Goal: Task Accomplishment & Management: Manage account settings

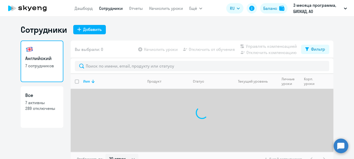
select select "30"
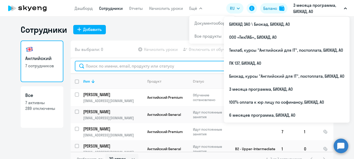
click at [143, 67] on input "text" at bounding box center [202, 66] width 254 height 10
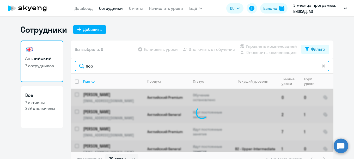
type input "порт"
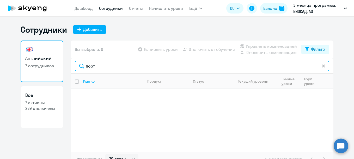
drag, startPoint x: 139, startPoint y: 67, endPoint x: 78, endPoint y: 66, distance: 61.8
click at [78, 66] on input "порт" at bounding box center [202, 66] width 254 height 10
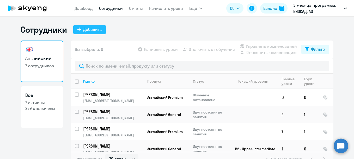
click at [95, 29] on div "Добавить" at bounding box center [92, 29] width 19 height 6
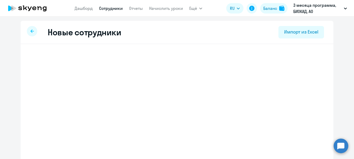
select select "english_adult_not_native_speaker"
select select "3"
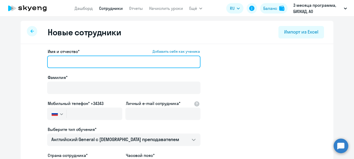
click at [81, 68] on input "Имя и отчество* Добавить себя как ученика" at bounding box center [123, 62] width 153 height 13
paste input "[PERSON_NAME]"
drag, startPoint x: 76, startPoint y: 63, endPoint x: 50, endPoint y: 63, distance: 26.1
click at [50, 63] on input "[PERSON_NAME]" at bounding box center [123, 62] width 153 height 13
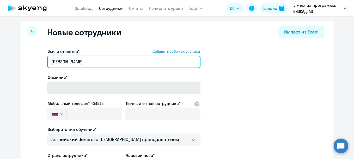
type input "[PERSON_NAME]"
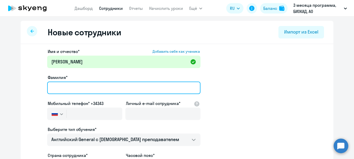
click at [59, 87] on input "Фамилия*" at bounding box center [123, 88] width 153 height 13
paste input "Портнягина"
type input "Портнягина"
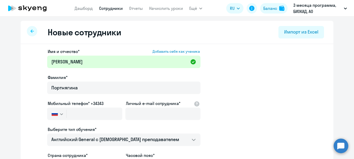
click at [85, 106] on label "Мобильный телефон* +34343" at bounding box center [76, 104] width 56 height 6
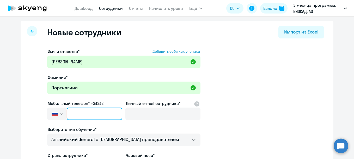
click at [85, 113] on input "text" at bounding box center [95, 114] width 56 height 13
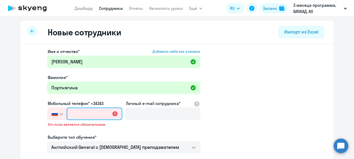
click at [85, 112] on input "text" at bounding box center [95, 114] width 56 height 13
paste input "[PHONE_NUMBER]"
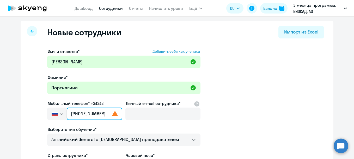
type input "[PHONE_NUMBER]"
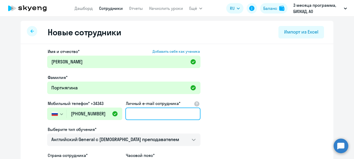
click at [137, 115] on input "Личный e-mail сотрудника*" at bounding box center [162, 114] width 75 height 13
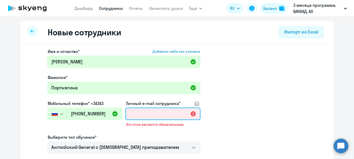
paste input "[EMAIL_ADDRESS][DOMAIN_NAME]"
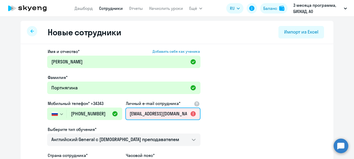
scroll to position [0, 4]
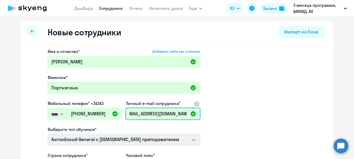
type input "[EMAIL_ADDRESS][DOMAIN_NAME]"
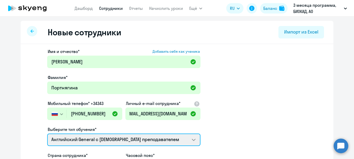
click at [177, 138] on select "Премиум [DEMOGRAPHIC_DATA] с русскоговорящим преподавателем Английский General …" at bounding box center [123, 140] width 153 height 13
select select "english_adult_not_native_speaker_premium"
click at [47, 134] on select "Премиум [DEMOGRAPHIC_DATA] с русскоговорящим преподавателем Английский General …" at bounding box center [123, 140] width 153 height 13
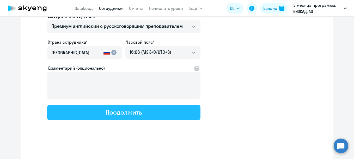
click at [112, 115] on div "Продолжить" at bounding box center [124, 112] width 36 height 8
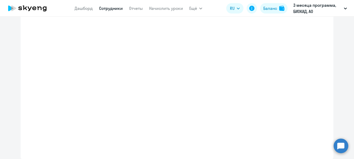
select select "english_adult_not_native_speaker_premium"
select select "3"
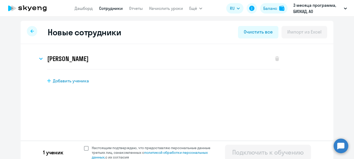
click at [84, 148] on span at bounding box center [86, 148] width 5 height 5
click at [84, 146] on input "Настоящим подтверждаю, что предоставляю персональные данные третьих лиц, ознако…" at bounding box center [84, 146] width 0 height 0
checkbox input "true"
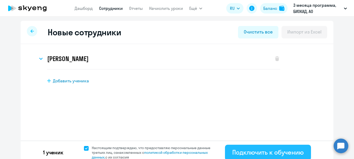
click at [237, 150] on div "Подключить к обучению" at bounding box center [267, 153] width 71 height 8
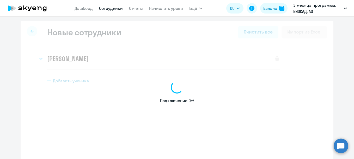
select select "english_adult_not_native_speaker"
select select "3"
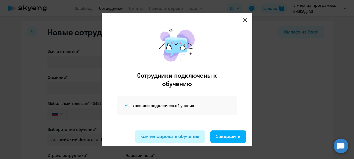
click at [181, 135] on div "Компенсировать обучение" at bounding box center [169, 136] width 59 height 7
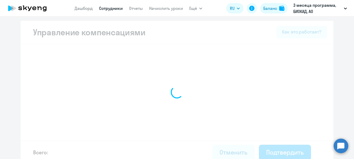
select select "MONTHLY"
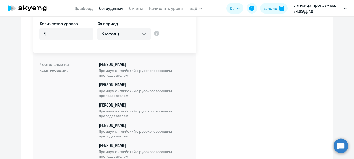
scroll to position [202, 0]
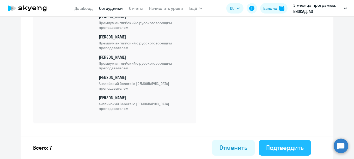
click at [273, 146] on div "Подтвердить" at bounding box center [285, 148] width 38 height 8
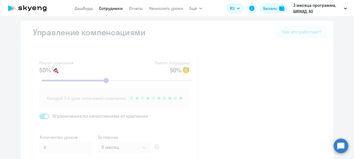
select select "30"
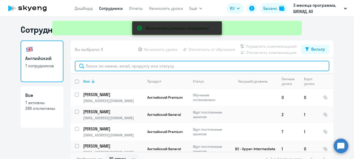
click at [126, 63] on input "text" at bounding box center [202, 66] width 254 height 10
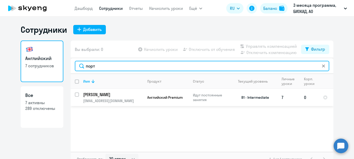
type input "порт"
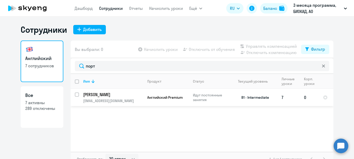
click at [77, 95] on input "select row 5698792" at bounding box center [80, 98] width 10 height 10
checkbox input "true"
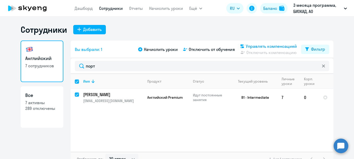
click at [246, 45] on span "Управлять компенсацией" at bounding box center [271, 46] width 51 height 6
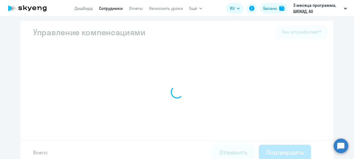
select select "MONTHLY"
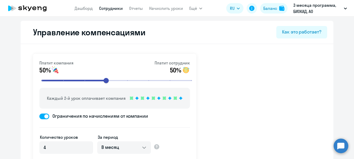
scroll to position [240, 0]
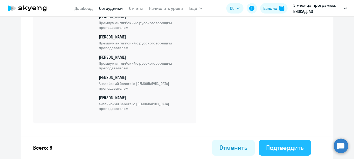
click at [289, 145] on div "Подтвердить" at bounding box center [285, 148] width 38 height 8
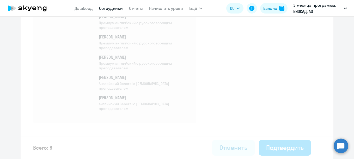
select select "30"
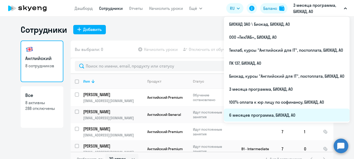
click at [267, 115] on li "6 месяцев программа, БИОКАД, АО" at bounding box center [287, 115] width 126 height 13
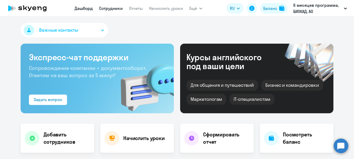
click at [108, 8] on link "Сотрудники" at bounding box center [111, 8] width 24 height 5
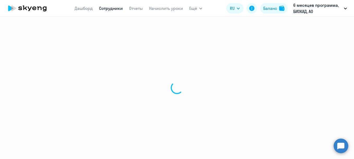
select select "30"
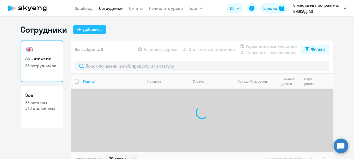
click at [97, 28] on div "Добавить" at bounding box center [92, 29] width 19 height 6
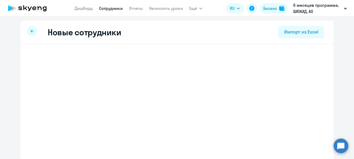
select select "english_adult_not_native_speaker"
select select "3"
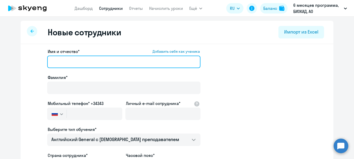
click at [96, 59] on input "Имя и отчество* Добавить себя как ученика" at bounding box center [123, 62] width 153 height 13
paste input "[PERSON_NAME]"
drag, startPoint x: 71, startPoint y: 62, endPoint x: 52, endPoint y: 63, distance: 18.5
click at [52, 63] on input "[PERSON_NAME]" at bounding box center [123, 62] width 153 height 13
drag, startPoint x: 106, startPoint y: 60, endPoint x: 13, endPoint y: 53, distance: 93.1
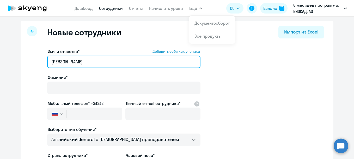
click at [13, 53] on ng-component "Новые сотрудники Импорт из Excel Имя и отчество* Добавить себя как ученика [PER…" at bounding box center [177, 147] width 354 height 253
paste input "[PERSON_NAME]"
drag, startPoint x: 70, startPoint y: 63, endPoint x: 46, endPoint y: 59, distance: 24.0
click at [47, 59] on input "[PERSON_NAME]" at bounding box center [123, 62] width 153 height 13
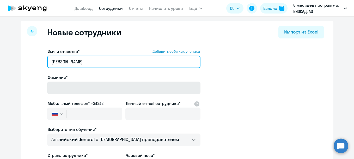
type input "[PERSON_NAME]"
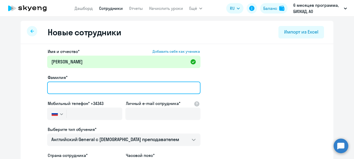
click at [66, 91] on input "Фамилия*" at bounding box center [123, 88] width 153 height 13
paste input "[PERSON_NAME]"
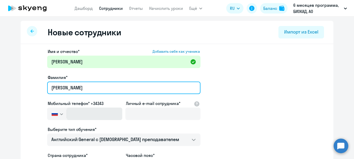
type input "[PERSON_NAME]"
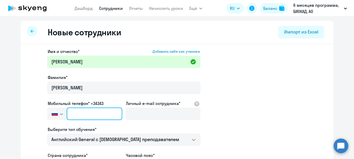
click at [84, 112] on input "text" at bounding box center [95, 114] width 56 height 13
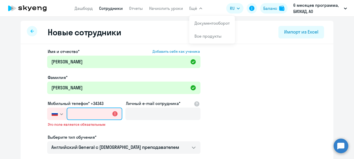
paste input "[PHONE_NUMBER]"
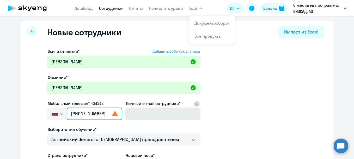
type input "[PHONE_NUMBER]"
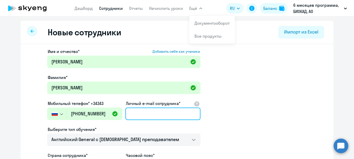
click at [134, 112] on input "Личный e-mail сотрудника*" at bounding box center [162, 114] width 75 height 13
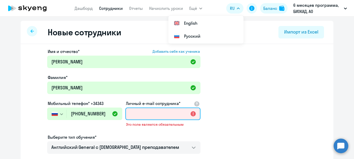
paste input "[PERSON_NAME][EMAIL_ADDRESS][DOMAIN_NAME]"
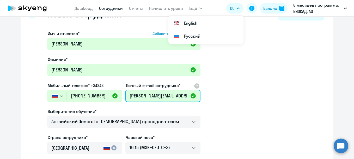
scroll to position [26, 0]
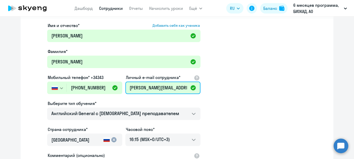
type input "[PERSON_NAME][EMAIL_ADDRESS][DOMAIN_NAME]"
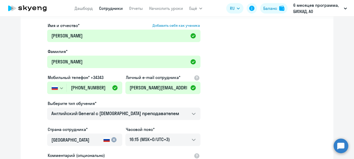
click at [232, 115] on app-new-student-form "Имя и отчество* Добавить себя как ученика [PERSON_NAME]* [PERSON_NAME] Мобильны…" at bounding box center [177, 115] width 296 height 186
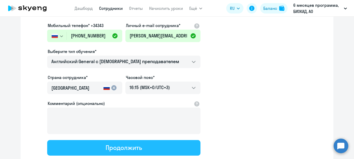
click at [167, 148] on button "Продолжить" at bounding box center [123, 148] width 153 height 16
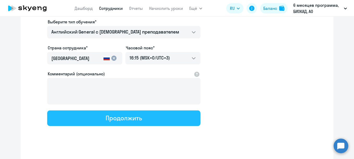
select select "english_adult_not_native_speaker"
select select "3"
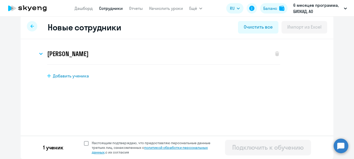
scroll to position [5, 0]
click at [96, 147] on span "Настоящим подтверждаю, что предоставляю персональные данные третьих лиц, ознако…" at bounding box center [154, 148] width 125 height 14
click at [84, 141] on input "Настоящим подтверждаю, что предоставляю персональные данные третьих лиц, ознако…" at bounding box center [84, 141] width 0 height 0
checkbox input "true"
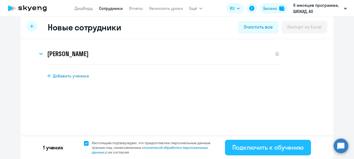
click at [245, 144] on div "Подключить к обучению" at bounding box center [267, 148] width 71 height 8
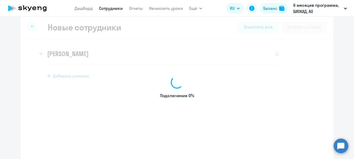
select select "english_adult_not_native_speaker"
select select "3"
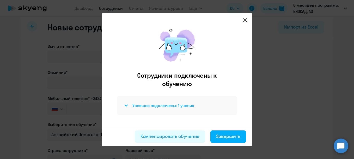
click at [165, 108] on h4 "Успешно подключены: 1 ученик" at bounding box center [163, 106] width 62 height 6
click at [167, 105] on h4 "Успешно подключены: 1 ученик" at bounding box center [163, 106] width 62 height 6
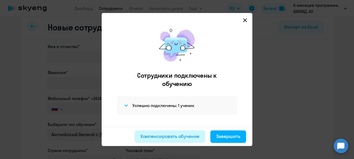
click at [179, 136] on div "Компенсировать обучение" at bounding box center [169, 136] width 59 height 7
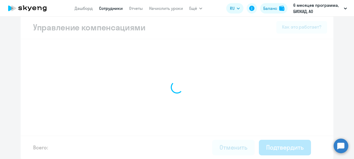
select select "MONTHLY"
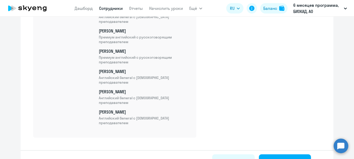
scroll to position [1788, 0]
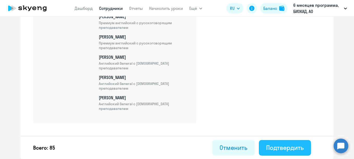
click at [291, 153] on button "Подтвердить" at bounding box center [285, 148] width 52 height 16
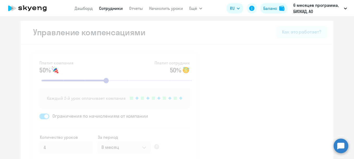
select select "30"
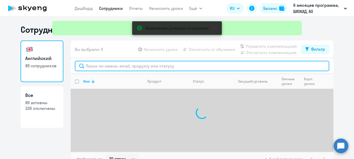
click at [226, 67] on input "text" at bounding box center [202, 66] width 254 height 10
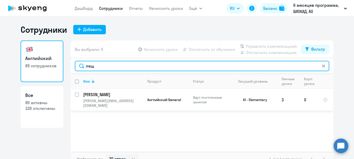
type input "лящ"
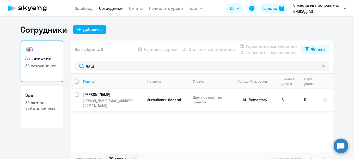
click at [76, 94] on input "select row 39936612" at bounding box center [80, 98] width 10 height 10
checkbox input "true"
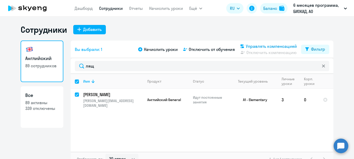
click at [259, 44] on span "Управлять компенсацией" at bounding box center [271, 46] width 51 height 6
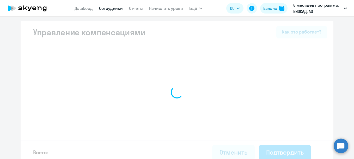
select select "MONTHLY"
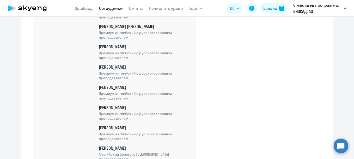
scroll to position [1825, 0]
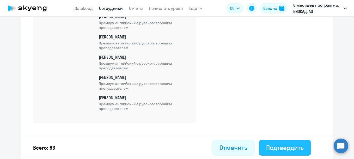
click at [299, 144] on div "Подтвердить" at bounding box center [285, 148] width 38 height 8
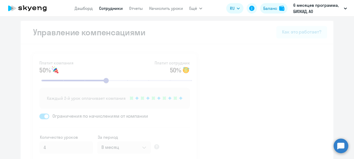
select select "30"
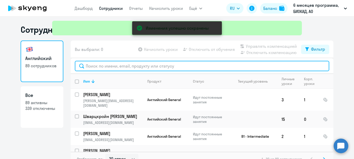
click at [183, 62] on input "text" at bounding box center [202, 66] width 254 height 10
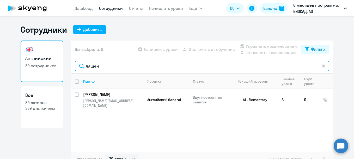
type input "лящен"
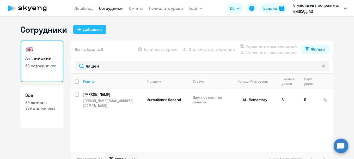
click at [92, 28] on div "Добавить" at bounding box center [92, 29] width 19 height 6
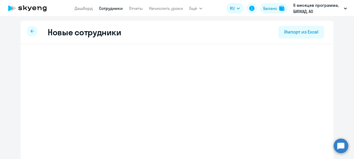
select select "english_adult_not_native_speaker"
select select "3"
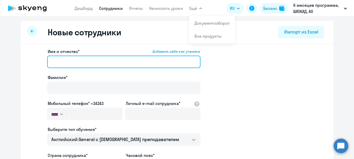
click at [119, 64] on input "Имя и отчество* Добавить себя как ученика" at bounding box center [123, 62] width 153 height 13
paste input "[PERSON_NAME]"
drag, startPoint x: 74, startPoint y: 62, endPoint x: 46, endPoint y: 69, distance: 28.8
click at [47, 69] on div "Имя и отчество* Добавить себя как ученика [PERSON_NAME]" at bounding box center [123, 59] width 153 height 22
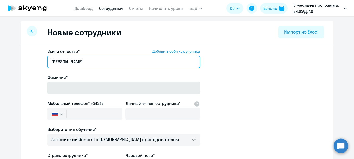
type input "[PERSON_NAME]"
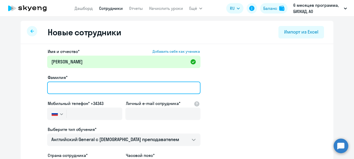
click at [81, 91] on input "Фамилия*" at bounding box center [123, 88] width 153 height 13
paste input "[PERSON_NAME]"
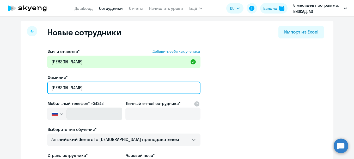
type input "[PERSON_NAME]"
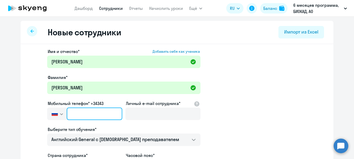
click at [84, 111] on input "text" at bounding box center [95, 114] width 56 height 13
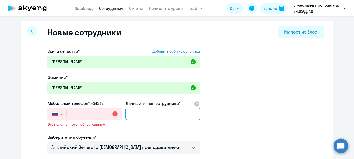
click at [153, 109] on input "Личный e-mail сотрудника*" at bounding box center [162, 114] width 75 height 13
paste input "[EMAIL_ADDRESS][DOMAIN_NAME]"
type input "[EMAIL_ADDRESS][DOMAIN_NAME]"
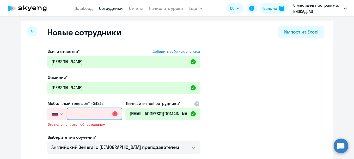
click at [95, 116] on input "text" at bounding box center [95, 114] width 56 height 13
paste input "[PHONE_NUMBER]"
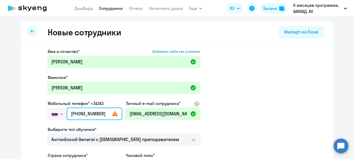
type input "[PHONE_NUMBER]"
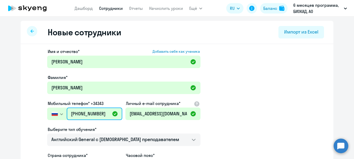
scroll to position [52, 0]
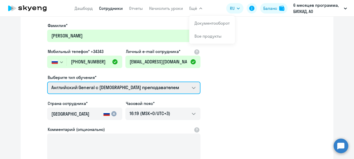
click at [117, 87] on select "Премиум [DEMOGRAPHIC_DATA] с русскоговорящим преподавателем Английский General …" at bounding box center [123, 88] width 153 height 13
select select "english_adult_not_native_speaker_premium"
click at [47, 82] on select "Премиум [DEMOGRAPHIC_DATA] с русскоговорящим преподавателем Английский General …" at bounding box center [123, 88] width 153 height 13
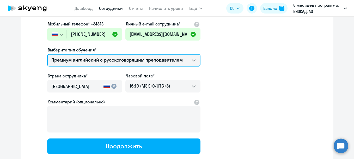
scroll to position [104, 0]
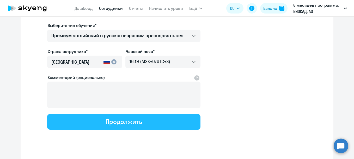
click at [119, 125] on div "Продолжить" at bounding box center [124, 122] width 36 height 8
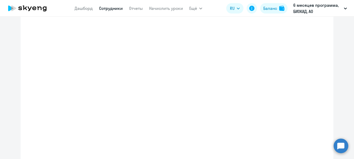
select select "english_adult_not_native_speaker_premium"
select select "3"
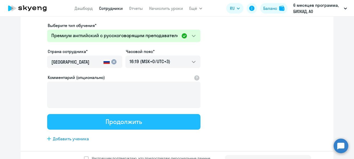
scroll to position [0, 0]
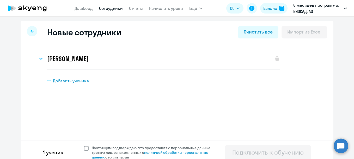
click at [112, 155] on span "Настоящим подтверждаю, что предоставляю персональные данные третьих лиц, ознако…" at bounding box center [154, 153] width 125 height 14
click at [84, 146] on input "Настоящим подтверждаю, что предоставляю персональные данные третьих лиц, ознако…" at bounding box center [84, 146] width 0 height 0
checkbox input "true"
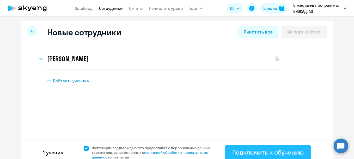
click at [242, 146] on button "Подключить к обучению" at bounding box center [268, 153] width 86 height 16
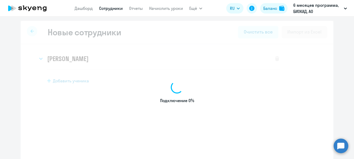
select select "english_adult_not_native_speaker"
select select "3"
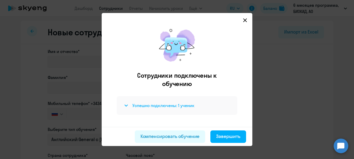
click at [169, 106] on h4 "Успешно подключены: 1 ученик" at bounding box center [163, 106] width 62 height 6
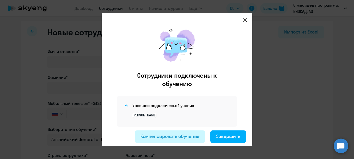
click at [169, 137] on div "Компенсировать обучение" at bounding box center [169, 136] width 59 height 7
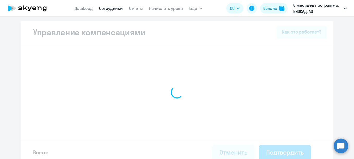
select select "MONTHLY"
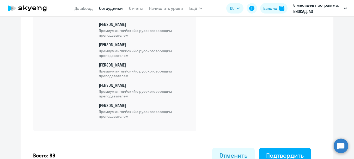
scroll to position [1808, 0]
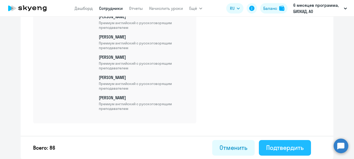
click at [291, 151] on div "Подтвердить" at bounding box center [285, 148] width 38 height 8
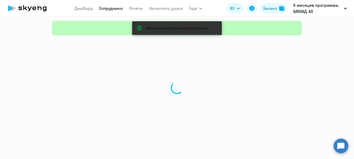
select select "30"
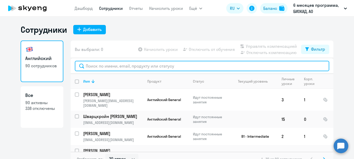
click at [146, 66] on input "text" at bounding box center [202, 66] width 254 height 10
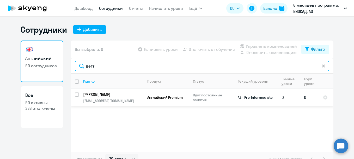
type input "дегт"
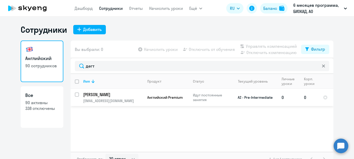
click at [75, 96] on input "select row 2025742" at bounding box center [80, 98] width 10 height 10
checkbox input "true"
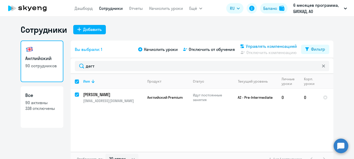
click at [257, 47] on span "Управлять компенсацией" at bounding box center [271, 46] width 51 height 6
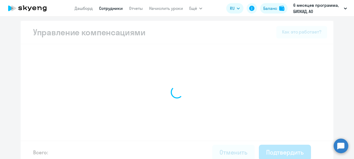
select select "MONTHLY"
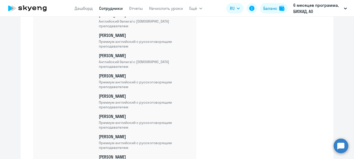
scroll to position [1846, 0]
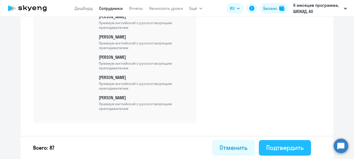
click at [298, 148] on div "Подтвердить" at bounding box center [285, 148] width 38 height 8
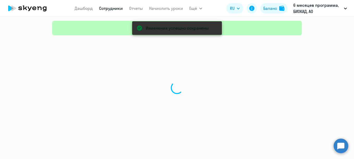
select select "30"
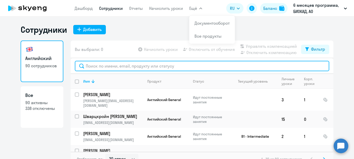
click at [122, 65] on input "text" at bounding box center [202, 66] width 254 height 10
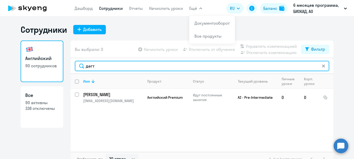
type input "дегт"
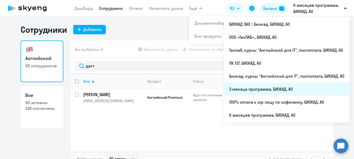
click at [241, 90] on li "3 месяца программа, БИОКАД, АО" at bounding box center [287, 89] width 126 height 13
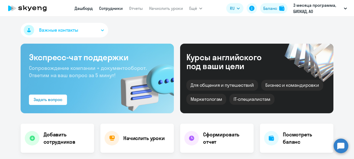
select select "30"
click at [112, 9] on link "Сотрудники" at bounding box center [111, 8] width 24 height 5
select select "30"
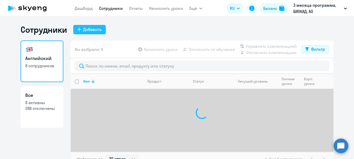
click at [93, 33] on button "Добавить" at bounding box center [89, 29] width 33 height 9
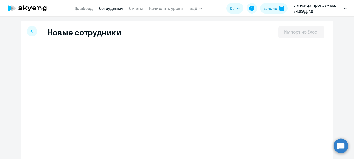
select select "english_adult_not_native_speaker"
select select "3"
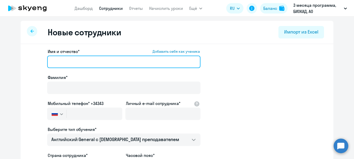
click at [74, 63] on input "Имя и отчество* Добавить себя как ученика" at bounding box center [123, 62] width 153 height 13
paste input "[PERSON_NAME]"
drag, startPoint x: 64, startPoint y: 64, endPoint x: 48, endPoint y: 66, distance: 16.3
click at [48, 66] on input "[PERSON_NAME]" at bounding box center [123, 62] width 153 height 13
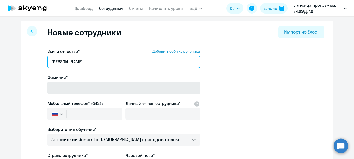
type input "[PERSON_NAME]"
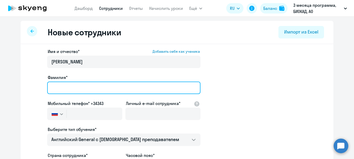
click at [55, 82] on input "Фамилия*" at bounding box center [123, 88] width 153 height 13
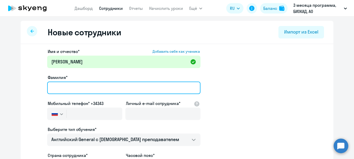
paste input "Ошуева"
type input "Ошуева"
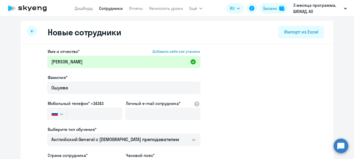
click at [74, 122] on ds-form-field "Мобильный телефон* +34343 [GEOGRAPHIC_DATA] +7 [GEOGRAPHIC_DATA] +7 [GEOGRAPHIC…" at bounding box center [84, 114] width 75 height 26
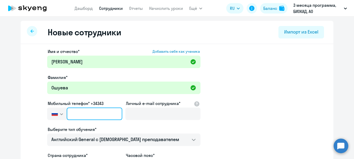
click at [78, 110] on input "text" at bounding box center [95, 114] width 56 height 13
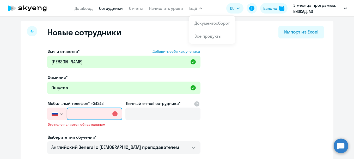
paste input "[PHONE_NUMBER]"
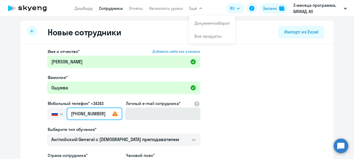
type input "[PHONE_NUMBER]"
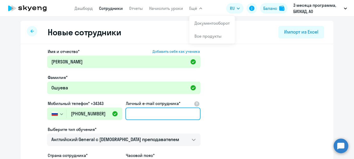
click at [139, 112] on input "Личный e-mail сотрудника*" at bounding box center [162, 114] width 75 height 13
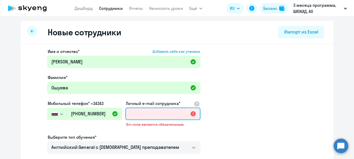
paste input "[EMAIL_ADDRESS][DOMAIN_NAME]"
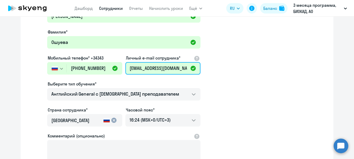
scroll to position [52, 0]
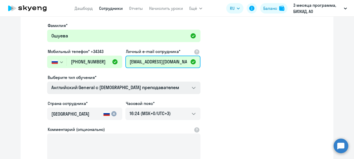
type input "[EMAIL_ADDRESS][DOMAIN_NAME]"
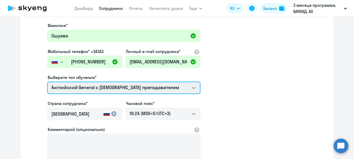
click at [128, 89] on select "Премиум [DEMOGRAPHIC_DATA] с русскоговорящим преподавателем Английский General …" at bounding box center [123, 88] width 153 height 13
click at [47, 82] on select "Премиум [DEMOGRAPHIC_DATA] с русскоговорящим преподавателем Английский General …" at bounding box center [123, 88] width 153 height 13
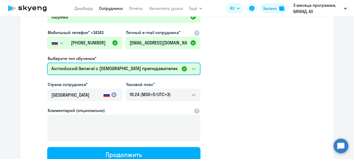
scroll to position [114, 0]
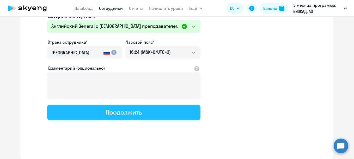
click at [127, 112] on div "Продолжить" at bounding box center [124, 112] width 36 height 8
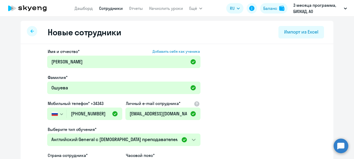
select select "english_adult_not_native_speaker"
select select "3"
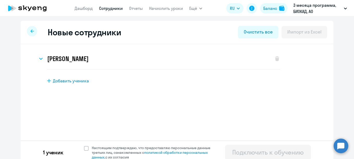
scroll to position [0, 0]
click at [96, 151] on span "Настоящим подтверждаю, что предоставляю персональные данные третьих лиц, ознако…" at bounding box center [154, 153] width 125 height 14
click at [84, 146] on input "Настоящим подтверждаю, что предоставляю персональные данные третьих лиц, ознако…" at bounding box center [84, 146] width 0 height 0
checkbox input "true"
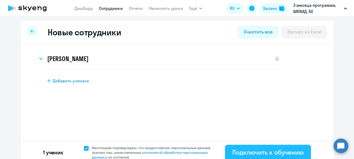
click at [236, 151] on div "Подключить к обучению" at bounding box center [267, 153] width 71 height 8
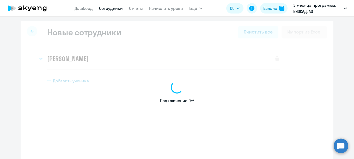
select select "english_adult_not_native_speaker"
select select "3"
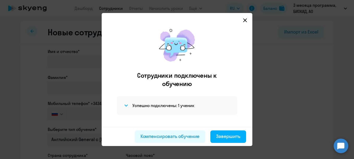
click at [177, 102] on div "Успешно подключены: 1 ученик" at bounding box center [177, 105] width 120 height 19
click at [176, 105] on h4 "Успешно подключены: 1 ученик" at bounding box center [163, 106] width 62 height 6
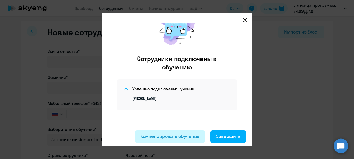
click at [174, 132] on button "Компенсировать обучение" at bounding box center [170, 137] width 71 height 13
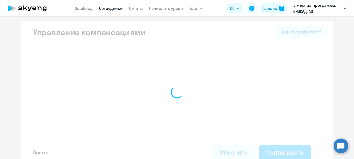
select select "MONTHLY"
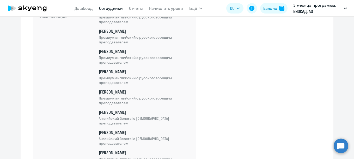
scroll to position [223, 0]
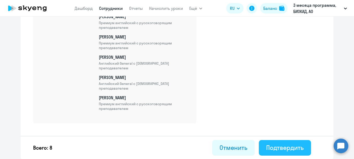
click at [281, 145] on div "Подтвердить" at bounding box center [285, 148] width 38 height 8
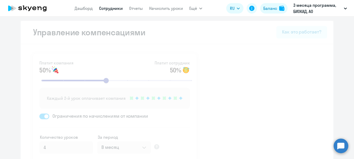
select select "30"
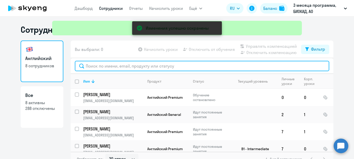
click at [216, 65] on input "text" at bounding box center [202, 66] width 254 height 10
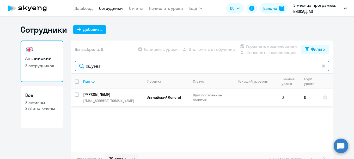
type input "ошуева"
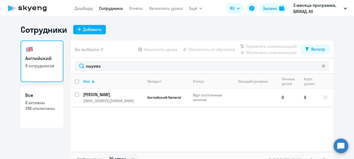
click at [76, 94] on input "select row 41359255" at bounding box center [80, 98] width 10 height 10
checkbox input "true"
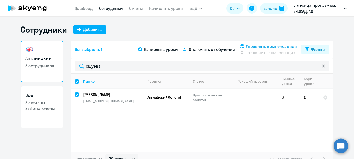
click at [251, 44] on span "Управлять компенсацией" at bounding box center [271, 46] width 51 height 6
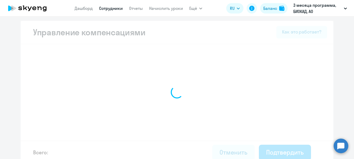
select select "MONTHLY"
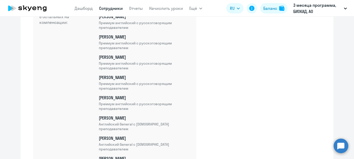
scroll to position [260, 0]
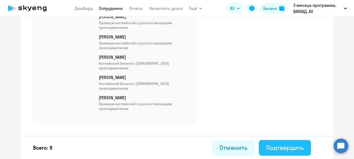
click at [298, 147] on div "Подтвердить" at bounding box center [285, 148] width 38 height 8
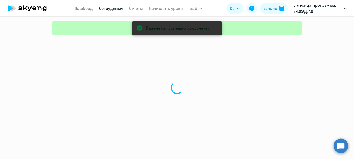
select select "30"
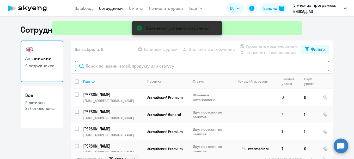
click at [180, 69] on input "text" at bounding box center [202, 66] width 254 height 10
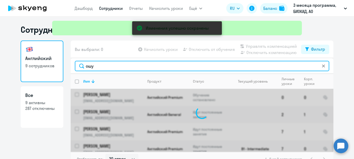
type input "ошуе"
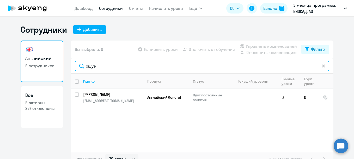
drag, startPoint x: 106, startPoint y: 67, endPoint x: 74, endPoint y: 67, distance: 32.6
click at [75, 67] on input "ошуе" at bounding box center [202, 66] width 254 height 10
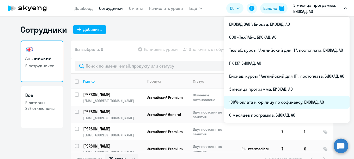
click at [240, 103] on li "100% оплата к юр лицу по софинансу, БИОКАД, АО" at bounding box center [287, 102] width 126 height 13
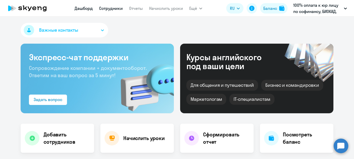
click at [113, 9] on link "Сотрудники" at bounding box center [111, 8] width 24 height 5
select select "30"
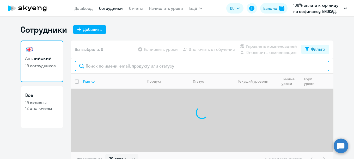
click at [131, 70] on input "text" at bounding box center [202, 66] width 254 height 10
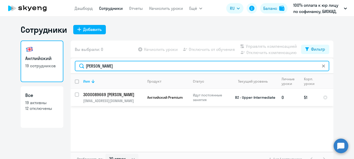
type input "[PERSON_NAME]"
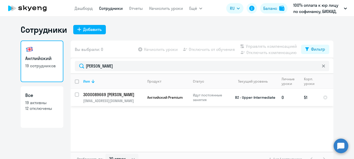
click at [105, 93] on p "3000089669 [PERSON_NAME]" at bounding box center [112, 95] width 59 height 6
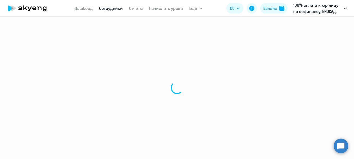
select select "english"
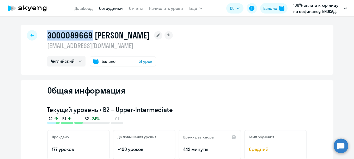
drag, startPoint x: 89, startPoint y: 36, endPoint x: 47, endPoint y: 37, distance: 42.5
click at [47, 37] on h1 "3000089669 [PERSON_NAME]" at bounding box center [98, 35] width 103 height 10
copy h1 "3000089669"
click at [173, 58] on div "Английский Баланс 51 урок" at bounding box center [110, 61] width 126 height 10
click at [173, 61] on div "Английский Баланс 51 урок" at bounding box center [110, 61] width 126 height 10
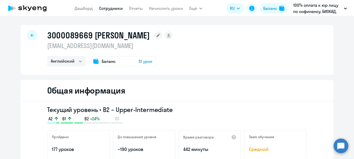
click at [110, 7] on link "Сотрудники" at bounding box center [111, 8] width 24 height 5
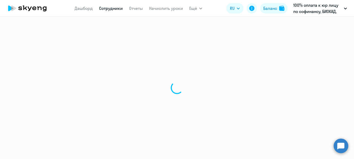
select select "30"
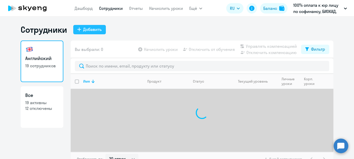
click at [94, 29] on div "Добавить" at bounding box center [92, 29] width 19 height 6
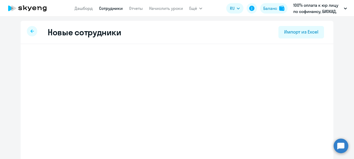
select select "english_adult_not_native_speaker"
select select "3"
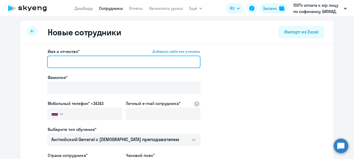
click at [73, 67] on input "Имя и отчество* Добавить себя как ученика" at bounding box center [123, 62] width 153 height 13
paste input "[PERSON_NAME]"
drag, startPoint x: 80, startPoint y: 63, endPoint x: 48, endPoint y: 62, distance: 31.8
click at [48, 62] on input "[PERSON_NAME]" at bounding box center [123, 62] width 153 height 13
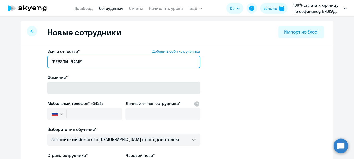
type input "[PERSON_NAME]"
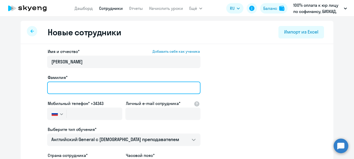
click at [67, 88] on input "Фамилия*" at bounding box center [123, 88] width 153 height 13
paste input "[PERSON_NAME]"
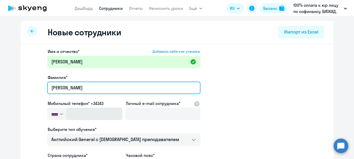
type input "[PERSON_NAME]"
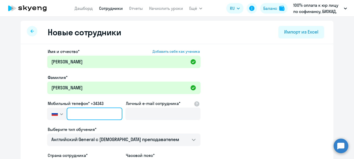
click at [76, 114] on input "text" at bounding box center [95, 114] width 56 height 13
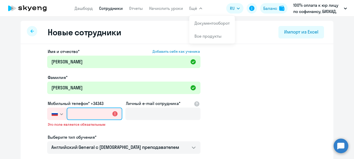
paste input "[PHONE_NUMBER]"
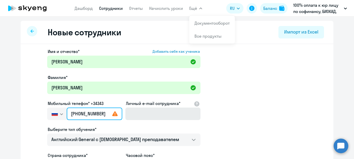
type input "[PHONE_NUMBER]"
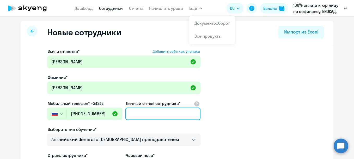
click at [134, 114] on input "Личный e-mail сотрудника*" at bounding box center [162, 114] width 75 height 13
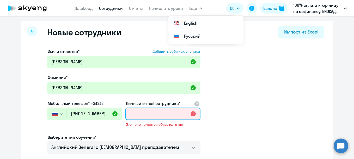
paste input "[EMAIL_ADDRESS][DOMAIN_NAME]"
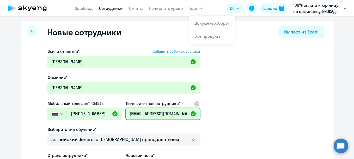
type input "[EMAIL_ADDRESS][DOMAIN_NAME]"
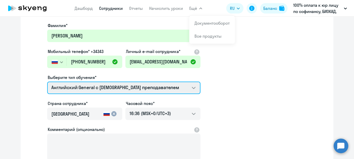
click at [92, 89] on select "Английский General с [DEMOGRAPHIC_DATA] преподавателем Премиум [DEMOGRAPHIC_DAT…" at bounding box center [123, 88] width 153 height 13
select select "english_adult_not_native_speaker_premium"
click at [47, 82] on select "Английский General с [DEMOGRAPHIC_DATA] преподавателем Премиум [DEMOGRAPHIC_DAT…" at bounding box center [123, 88] width 153 height 13
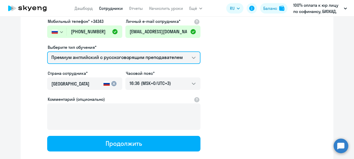
scroll to position [114, 0]
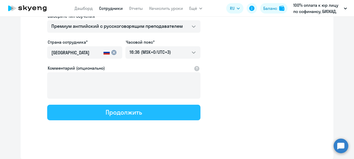
click at [132, 114] on div "Продолжить" at bounding box center [124, 112] width 36 height 8
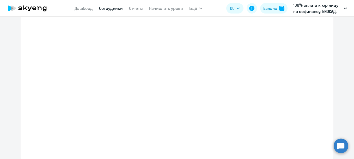
select select "english_adult_not_native_speaker_premium"
select select "3"
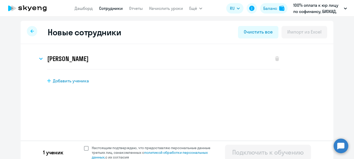
click at [112, 149] on span "Настоящим подтверждаю, что предоставляю персональные данные третьих лиц, ознако…" at bounding box center [154, 153] width 125 height 14
click at [84, 146] on input "Настоящим подтверждаю, что предоставляю персональные данные третьих лиц, ознако…" at bounding box center [84, 146] width 0 height 0
checkbox input "true"
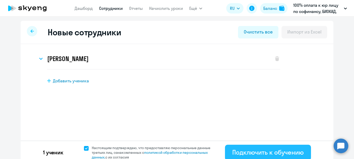
click at [241, 153] on div "Подключить к обучению" at bounding box center [267, 153] width 71 height 8
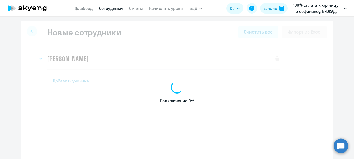
select select "english_adult_not_native_speaker"
select select "3"
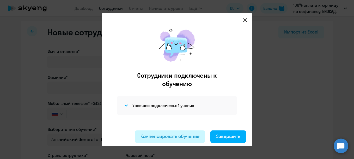
click at [165, 136] on div "Компенсировать обучение" at bounding box center [169, 136] width 59 height 7
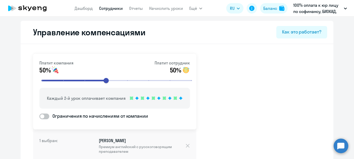
scroll to position [43, 0]
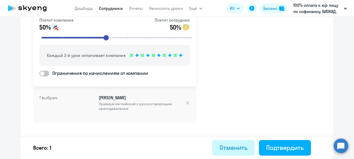
click at [235, 149] on div "Отменить" at bounding box center [233, 148] width 28 height 8
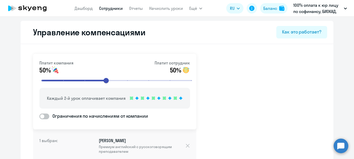
select select "30"
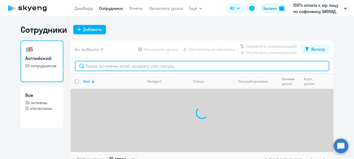
click at [147, 68] on input "text" at bounding box center [202, 66] width 254 height 10
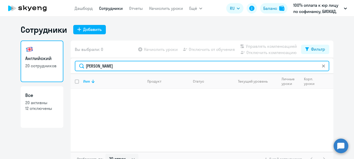
type input "[PERSON_NAME]"
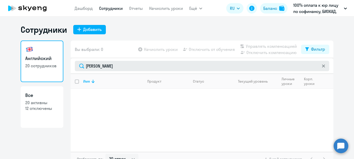
drag, startPoint x: 122, startPoint y: 72, endPoint x: 90, endPoint y: 66, distance: 33.1
click at [90, 66] on div "[PERSON_NAME]" at bounding box center [202, 66] width 263 height 16
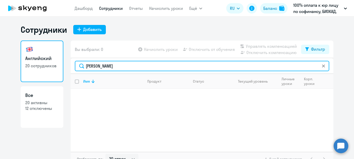
click at [108, 64] on input "[PERSON_NAME]" at bounding box center [202, 66] width 254 height 10
drag, startPoint x: 105, startPoint y: 67, endPoint x: 64, endPoint y: 63, distance: 41.4
click at [64, 63] on div "Английский 20 сотрудников Все 20 активны 12 отключены Вы выбрали: 0 Начислить у…" at bounding box center [177, 104] width 313 height 126
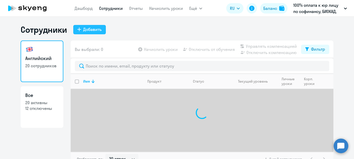
click at [84, 30] on div "Добавить" at bounding box center [92, 29] width 19 height 6
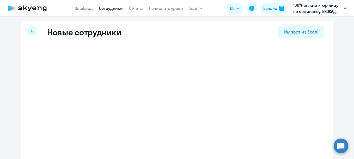
select select "english_adult_not_native_speaker"
select select "3"
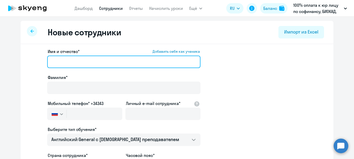
click at [108, 58] on input "Имя и отчество* Добавить себя как ученика" at bounding box center [123, 62] width 153 height 13
paste input "[PERSON_NAME]"
drag, startPoint x: 81, startPoint y: 61, endPoint x: 25, endPoint y: 60, distance: 55.8
click at [30, 64] on app-new-student-form "Имя и отчество* Добавить себя как ученика [PERSON_NAME]* Мобильный телефон* +34…" at bounding box center [177, 141] width 296 height 186
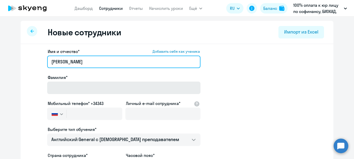
type input "[PERSON_NAME]"
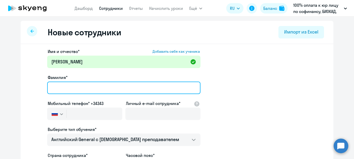
click at [59, 88] on input "Фамилия*" at bounding box center [123, 88] width 153 height 13
paste input "[PERSON_NAME]"
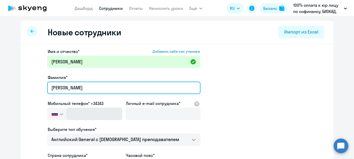
type input "[PERSON_NAME]"
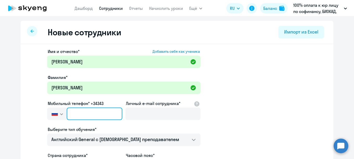
click at [87, 110] on input "text" at bounding box center [95, 114] width 56 height 13
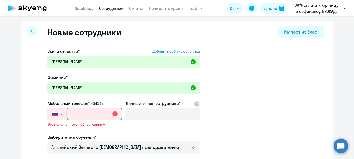
paste input "[PHONE_NUMBER]"
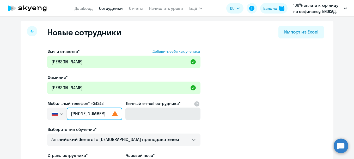
type input "[PHONE_NUMBER]"
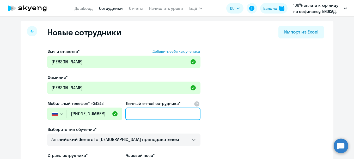
click at [140, 112] on input "Личный e-mail сотрудника*" at bounding box center [162, 114] width 75 height 13
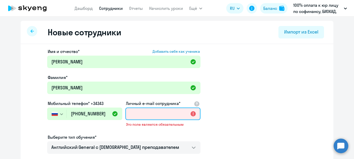
paste input "[EMAIL_ADDRESS][DOMAIN_NAME]"
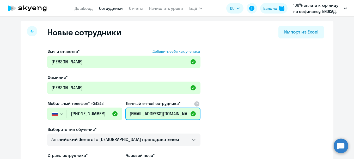
scroll to position [52, 0]
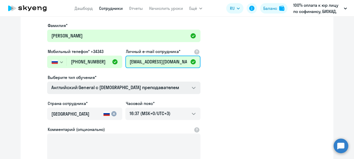
type input "[EMAIL_ADDRESS][DOMAIN_NAME]"
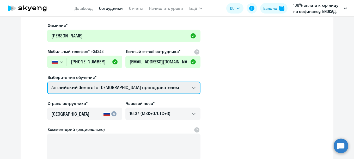
click at [102, 88] on select "Английский General с [DEMOGRAPHIC_DATA] преподавателем Премиум [DEMOGRAPHIC_DAT…" at bounding box center [123, 88] width 153 height 13
click at [67, 90] on select "Английский General с [DEMOGRAPHIC_DATA] преподавателем Премиум [DEMOGRAPHIC_DAT…" at bounding box center [123, 88] width 153 height 13
select select "english_adult_not_native_speaker_premium"
click at [47, 82] on select "Английский General с [DEMOGRAPHIC_DATA] преподавателем Премиум [DEMOGRAPHIC_DAT…" at bounding box center [123, 88] width 153 height 13
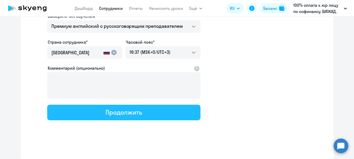
click at [134, 111] on div "Продолжить" at bounding box center [124, 112] width 36 height 8
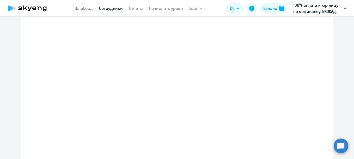
select select "english_adult_not_native_speaker_premium"
select select "3"
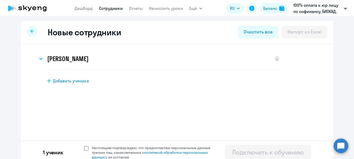
click at [92, 149] on span "Настоящим подтверждаю, что предоставляю персональные данные третьих лиц, ознако…" at bounding box center [154, 153] width 125 height 14
click at [84, 146] on input "Настоящим подтверждаю, что предоставляю персональные данные третьих лиц, ознако…" at bounding box center [84, 146] width 0 height 0
checkbox input "true"
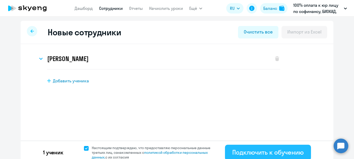
click at [239, 156] on div "Подключить к обучению" at bounding box center [267, 153] width 71 height 8
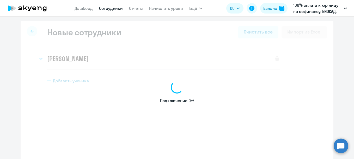
select select "english_adult_not_native_speaker"
select select "3"
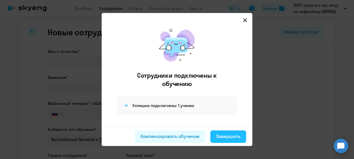
click at [229, 137] on div "Завершить" at bounding box center [228, 136] width 24 height 7
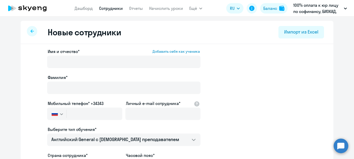
select select "30"
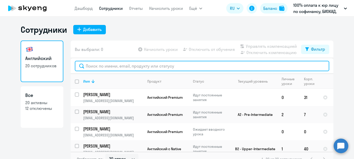
click at [127, 65] on input "text" at bounding box center [202, 66] width 254 height 10
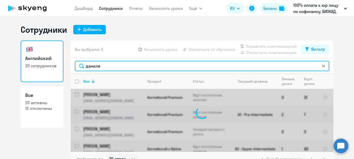
type input "[PERSON_NAME]"
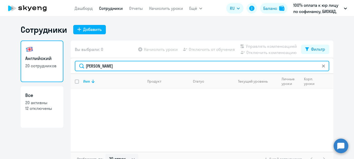
drag, startPoint x: 111, startPoint y: 67, endPoint x: 58, endPoint y: 69, distance: 52.4
click at [58, 69] on div "Английский 20 сотрудников Все 20 активны 12 отключены Вы выбрали: 0 Начислить у…" at bounding box center [177, 104] width 313 height 126
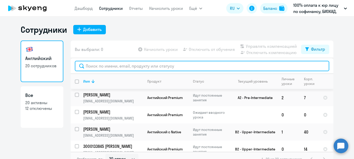
scroll to position [26, 0]
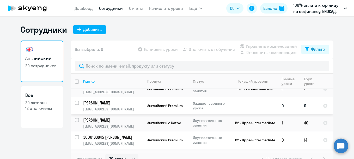
click at [92, 103] on p "[PERSON_NAME]" at bounding box center [112, 103] width 59 height 6
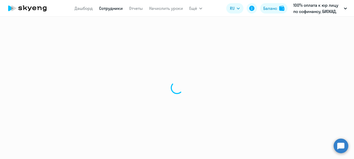
select select "english"
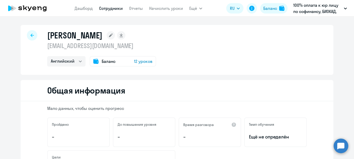
click at [107, 34] on rect at bounding box center [111, 35] width 8 height 8
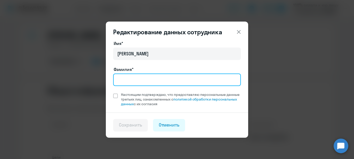
click at [149, 80] on input "Фамилия*" at bounding box center [177, 80] width 128 height 13
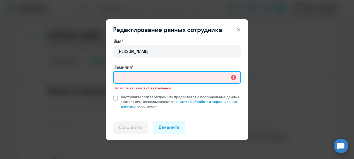
paste input "[PERSON_NAME]"
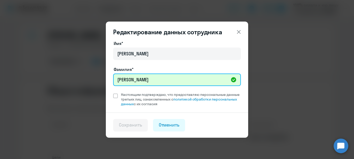
type input "[PERSON_NAME]"
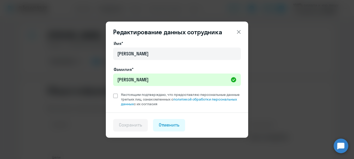
click at [135, 91] on div "Имя* [PERSON_NAME]* [PERSON_NAME] Настоящим подтверждаю, что предоставляю персо…" at bounding box center [177, 73] width 128 height 66
click at [132, 96] on span "Настоящим подтверждаю, что предоставляю персональные данные третьих лиц, ознако…" at bounding box center [181, 100] width 120 height 14
click at [113, 93] on input "Настоящим подтверждаю, что предоставляю персональные данные третьих лиц, ознако…" at bounding box center [113, 92] width 0 height 0
checkbox input "true"
click at [131, 124] on div "Сохранить" at bounding box center [130, 125] width 23 height 7
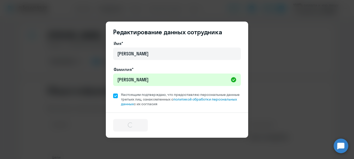
select select "english"
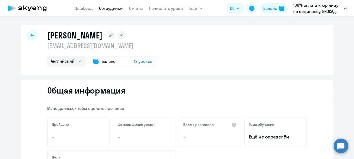
click at [119, 61] on div "Баланс 12 уроков" at bounding box center [123, 61] width 66 height 10
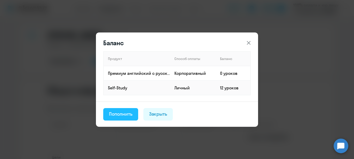
click at [123, 116] on div "Пополнить" at bounding box center [120, 114] width 23 height 7
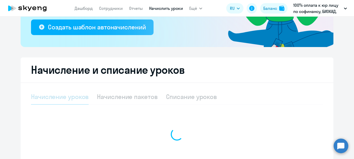
select select "10"
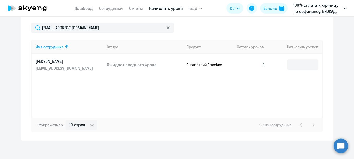
scroll to position [224, 0]
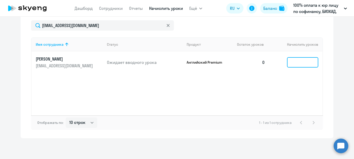
click at [291, 61] on input at bounding box center [302, 62] width 31 height 10
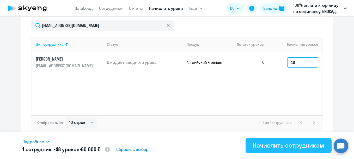
type input "48"
click at [264, 144] on div "Начислить сотрудникам" at bounding box center [288, 146] width 71 height 8
